Goal: Task Accomplishment & Management: Use online tool/utility

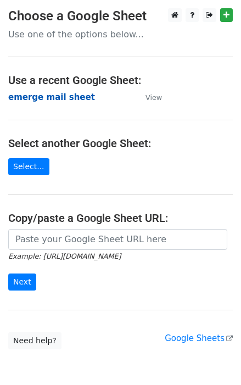
drag, startPoint x: 0, startPoint y: 0, endPoint x: 54, endPoint y: 97, distance: 111.3
click at [55, 97] on strong "emerge mail sheet" at bounding box center [51, 97] width 87 height 10
click at [21, 98] on strong "emerge mail sheet" at bounding box center [51, 97] width 87 height 10
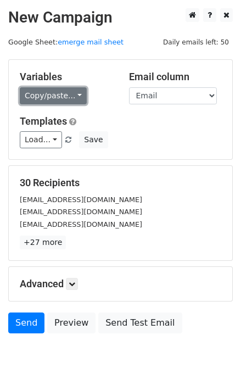
click at [72, 96] on link "Copy/paste..." at bounding box center [53, 95] width 67 height 17
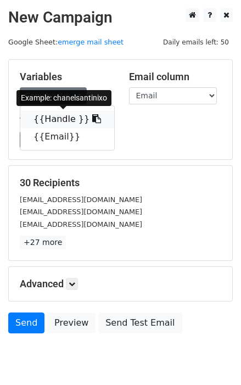
drag, startPoint x: 88, startPoint y: 120, endPoint x: 5, endPoint y: 140, distance: 84.8
click at [92, 120] on icon at bounding box center [96, 118] width 9 height 9
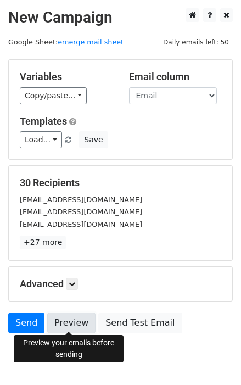
click at [72, 316] on link "Preview" at bounding box center [71, 322] width 48 height 21
click at [70, 320] on link "Preview" at bounding box center [71, 322] width 48 height 21
